Goal: Information Seeking & Learning: Find specific page/section

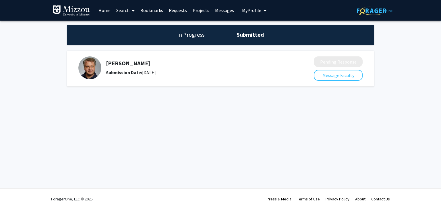
click at [176, 11] on link "Requests" at bounding box center [178, 10] width 24 height 20
click at [107, 11] on link "Home" at bounding box center [105, 10] width 18 height 20
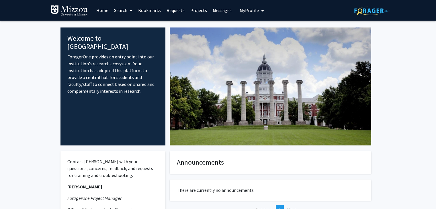
click at [123, 11] on link "Search" at bounding box center [123, 10] width 24 height 20
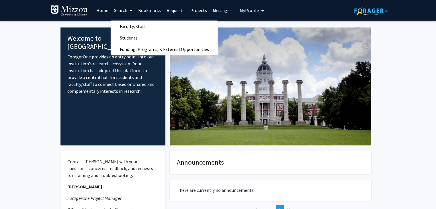
click at [193, 8] on link "Projects" at bounding box center [199, 10] width 22 height 20
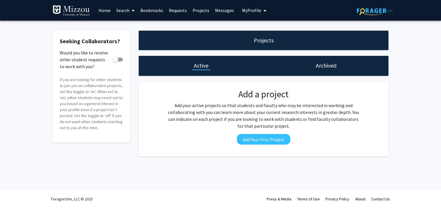
click at [72, 13] on img at bounding box center [71, 10] width 37 height 11
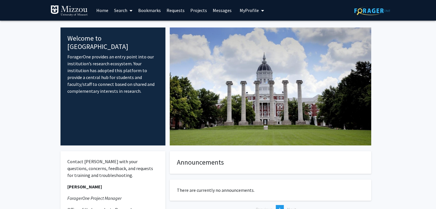
click at [117, 15] on link "Search" at bounding box center [123, 10] width 24 height 20
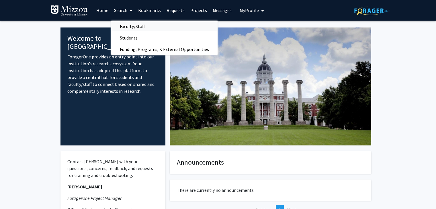
click at [129, 27] on span "Faculty/Staff" at bounding box center [132, 26] width 42 height 11
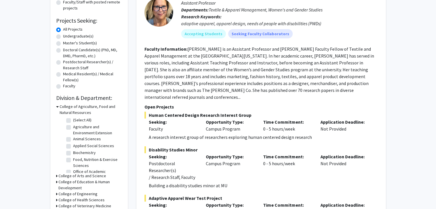
scroll to position [86, 0]
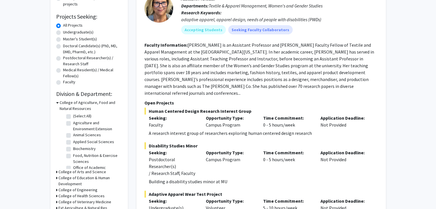
click at [72, 172] on h3 "College of Arts and Science" at bounding box center [83, 172] width 48 height 6
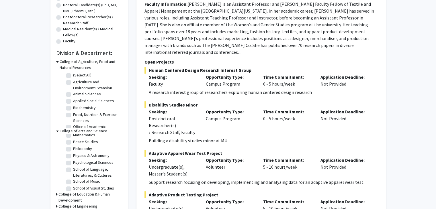
scroll to position [131, 0]
click at [91, 165] on label "Psychological Sciences" at bounding box center [93, 162] width 40 height 6
click at [77, 163] on input "Psychological Sciences" at bounding box center [75, 161] width 4 height 4
checkbox input "true"
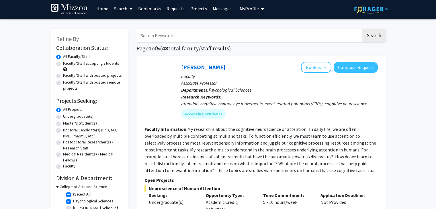
scroll to position [1, 0]
